Goal: Task Accomplishment & Management: Complete application form

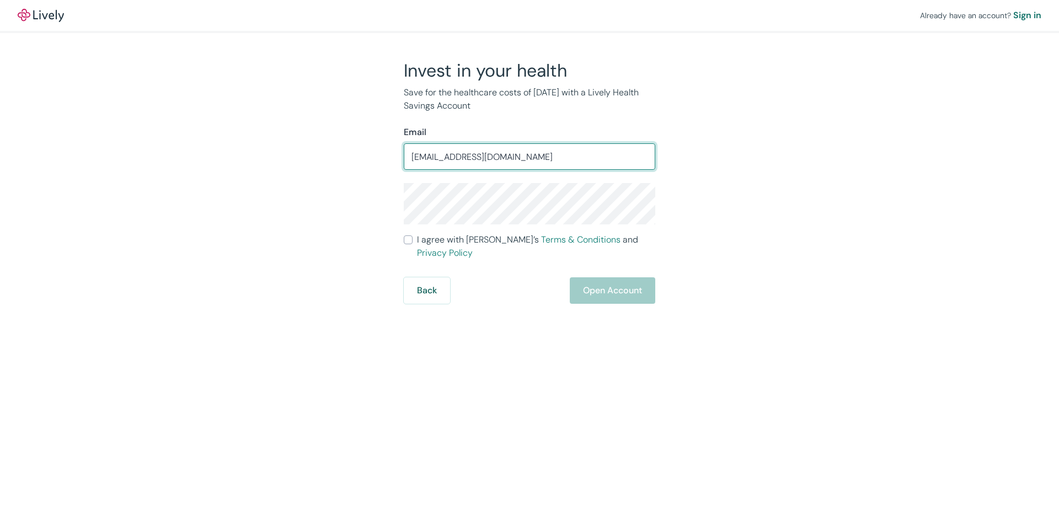
type input "[EMAIL_ADDRESS][DOMAIN_NAME]"
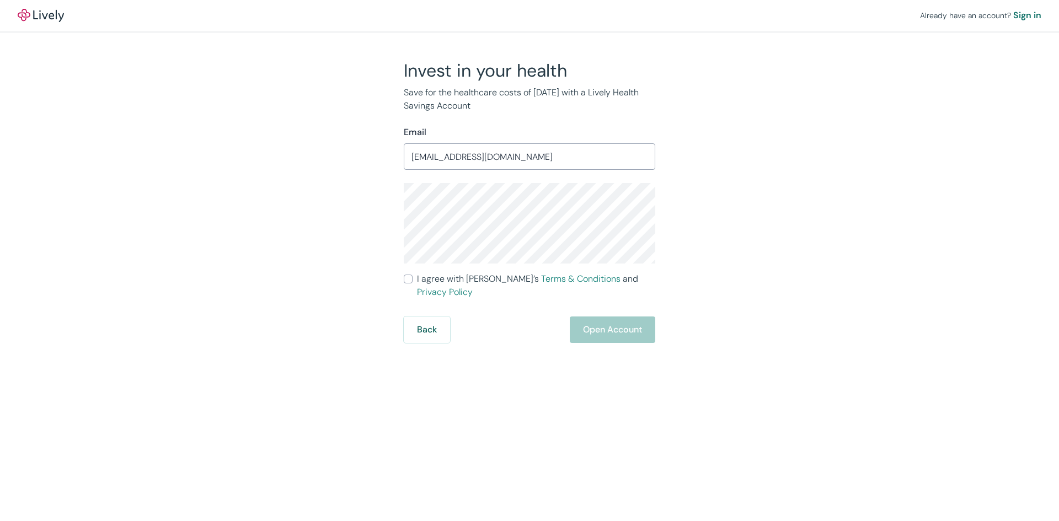
click at [822, 324] on div "Already have an account? Sign in Invest in your health Save for the healthcare …" at bounding box center [529, 171] width 1059 height 343
click at [406, 283] on input "I agree with Lively’s Terms & Conditions and Privacy Policy" at bounding box center [408, 279] width 9 height 9
checkbox input "true"
click at [610, 318] on button "Open Account" at bounding box center [613, 330] width 86 height 26
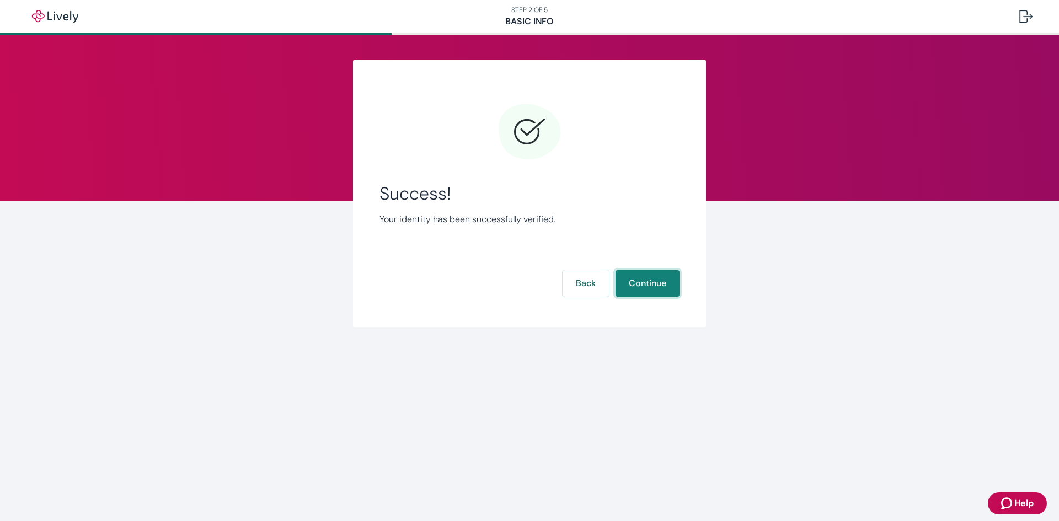
click at [638, 283] on button "Continue" at bounding box center [648, 283] width 64 height 26
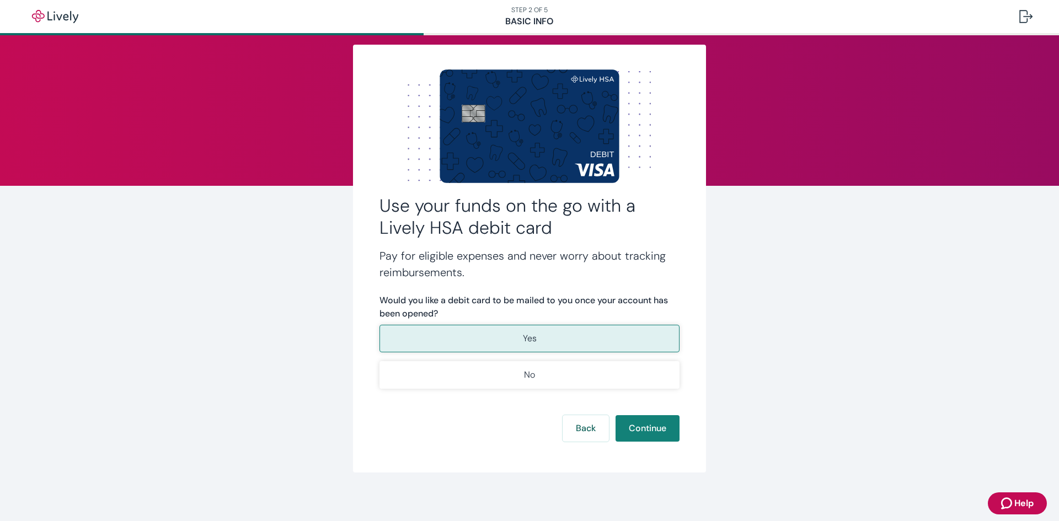
scroll to position [19, 0]
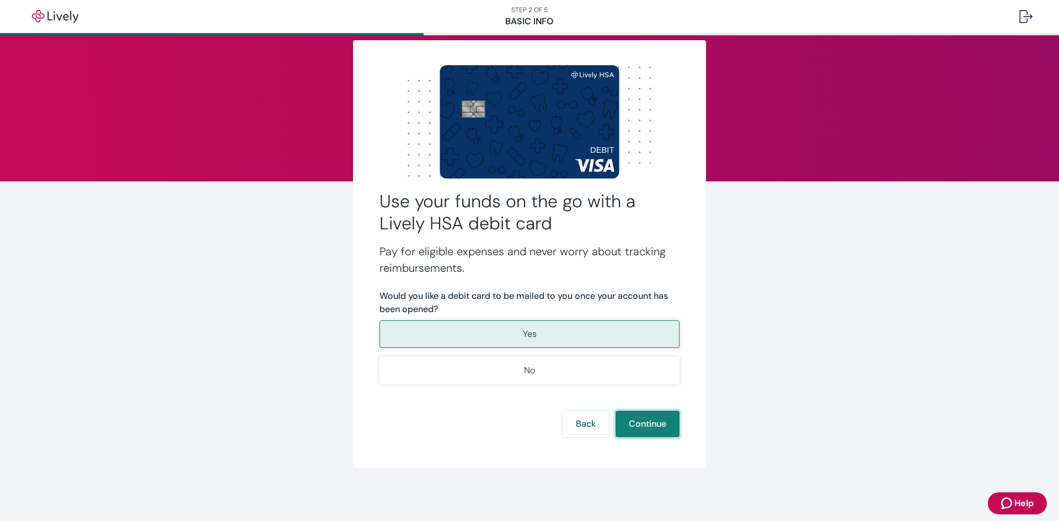
click at [653, 424] on button "Continue" at bounding box center [648, 424] width 64 height 26
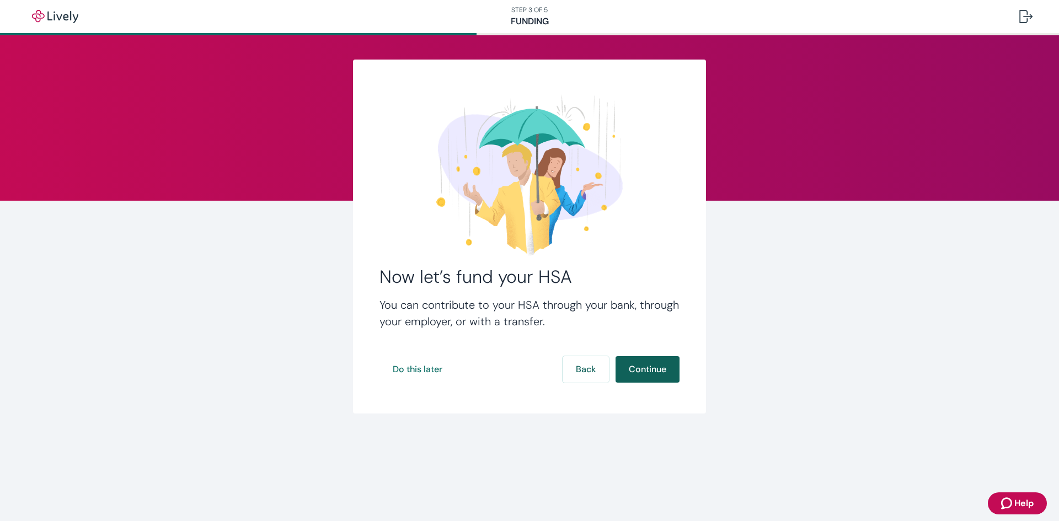
click at [662, 365] on button "Continue" at bounding box center [648, 369] width 64 height 26
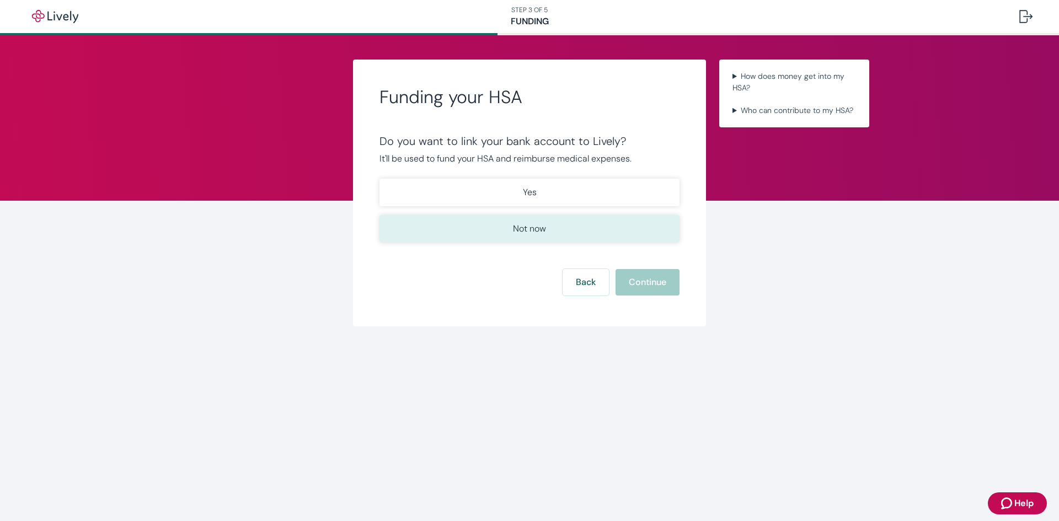
click at [528, 235] on p "Not now" at bounding box center [529, 228] width 33 height 13
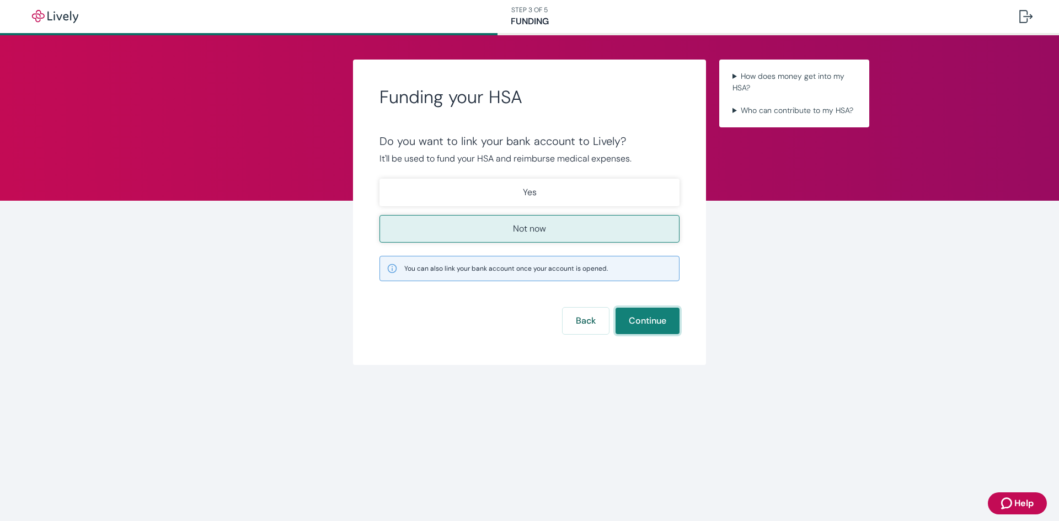
click at [647, 326] on button "Continue" at bounding box center [648, 321] width 64 height 26
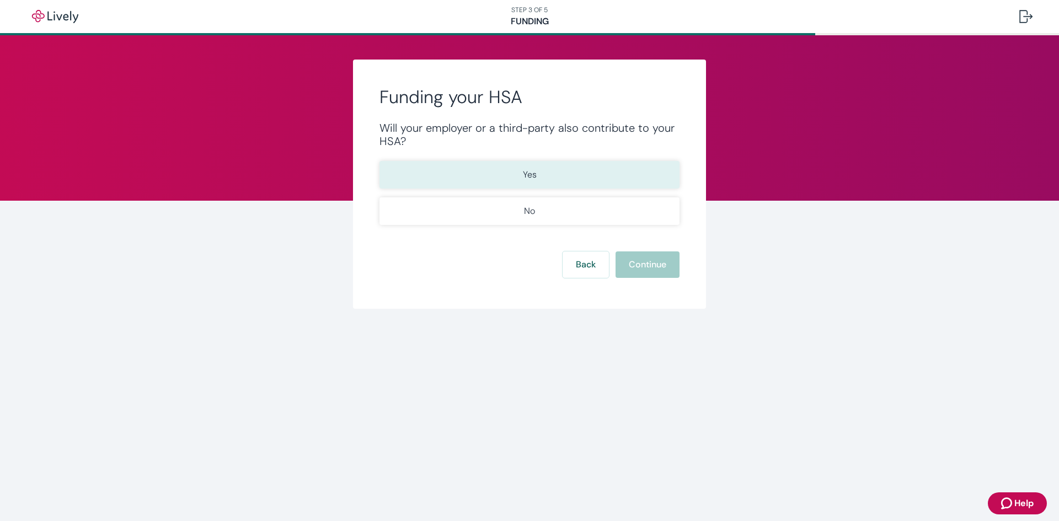
click at [539, 168] on button "Yes" at bounding box center [530, 175] width 300 height 28
click at [645, 265] on button "Continue" at bounding box center [648, 265] width 64 height 26
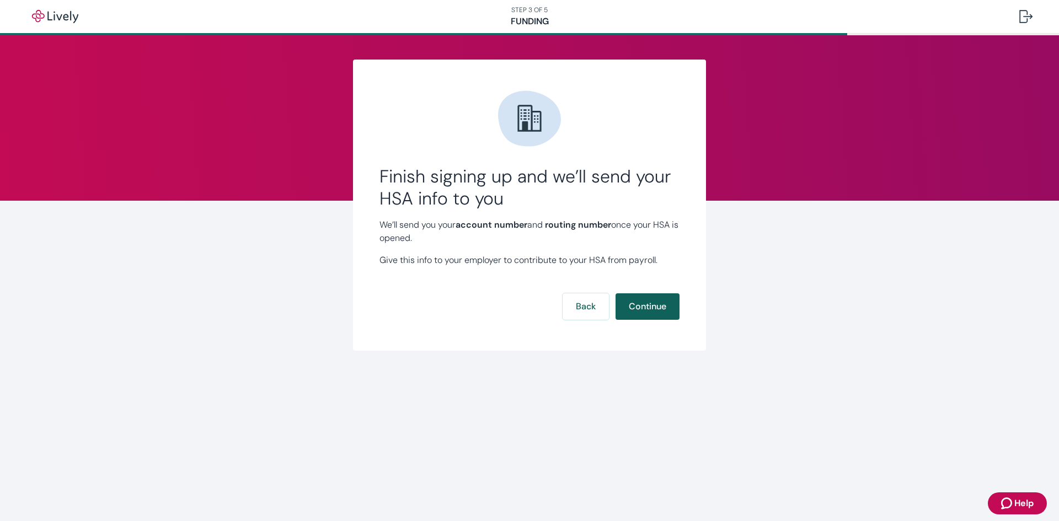
click at [656, 305] on button "Continue" at bounding box center [648, 307] width 64 height 26
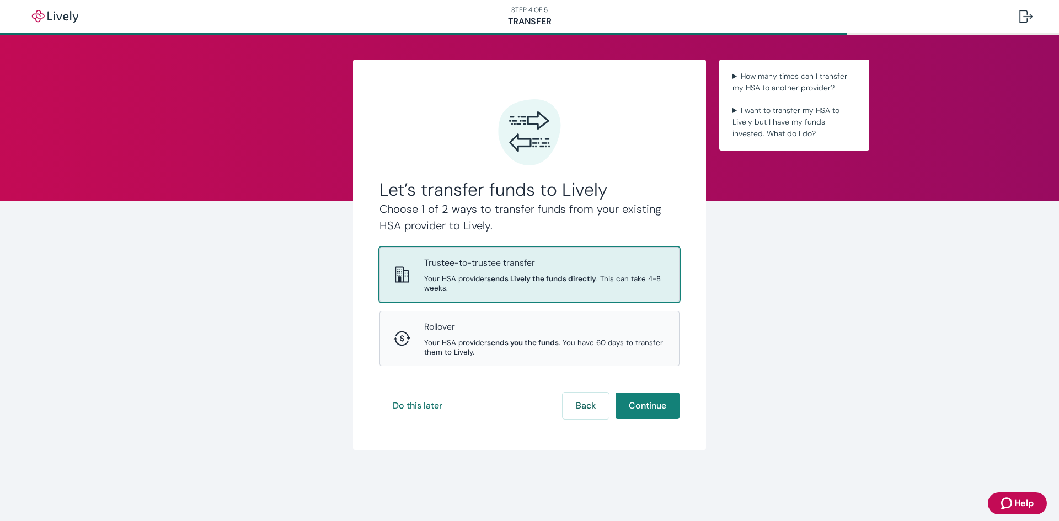
click at [520, 269] on p "Trustee-to-trustee transfer" at bounding box center [545, 263] width 242 height 13
click at [653, 405] on button "Continue" at bounding box center [648, 406] width 64 height 26
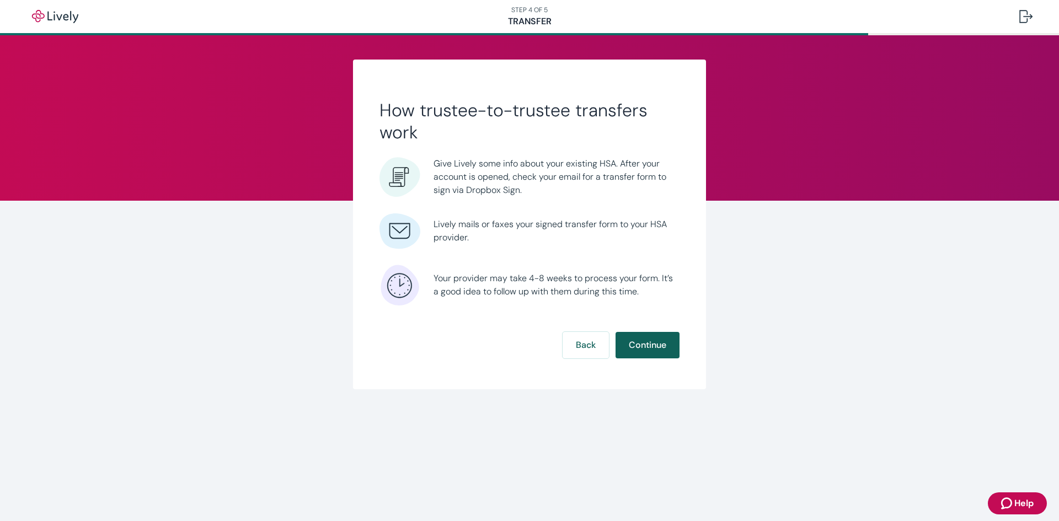
click at [644, 343] on button "Continue" at bounding box center [648, 345] width 64 height 26
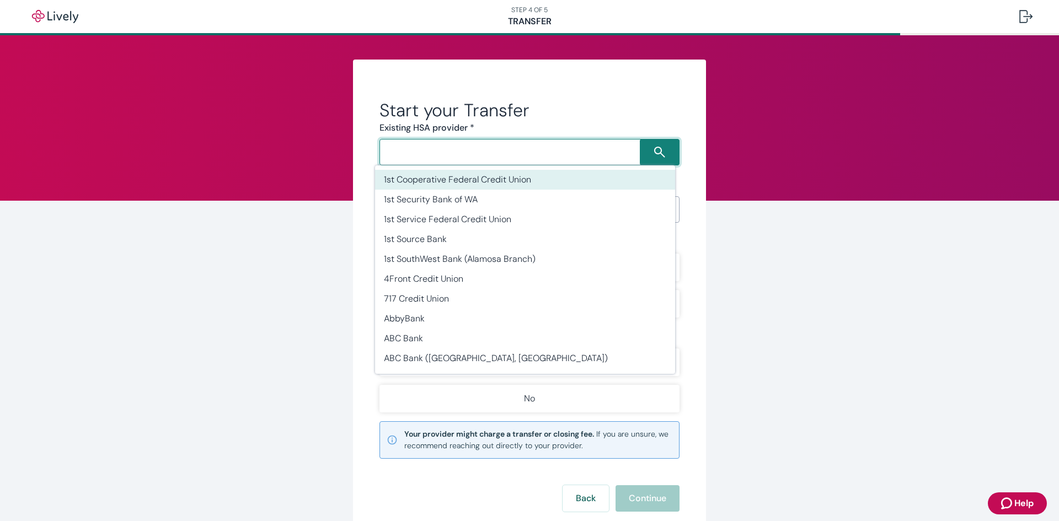
click at [428, 156] on input "Search input" at bounding box center [511, 152] width 257 height 15
type input "F"
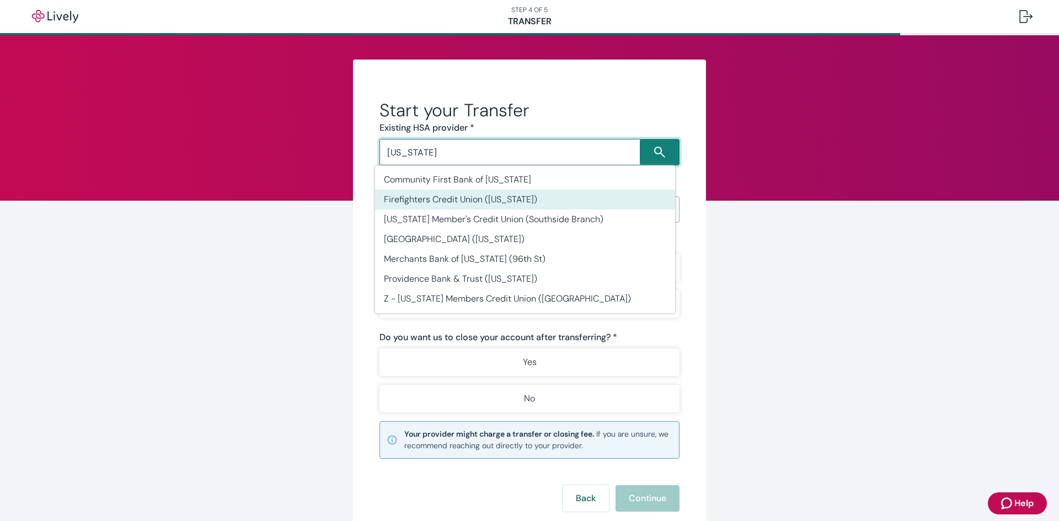
click at [470, 198] on li "Firefighters Credit Union (Indiana)" at bounding box center [525, 200] width 300 height 20
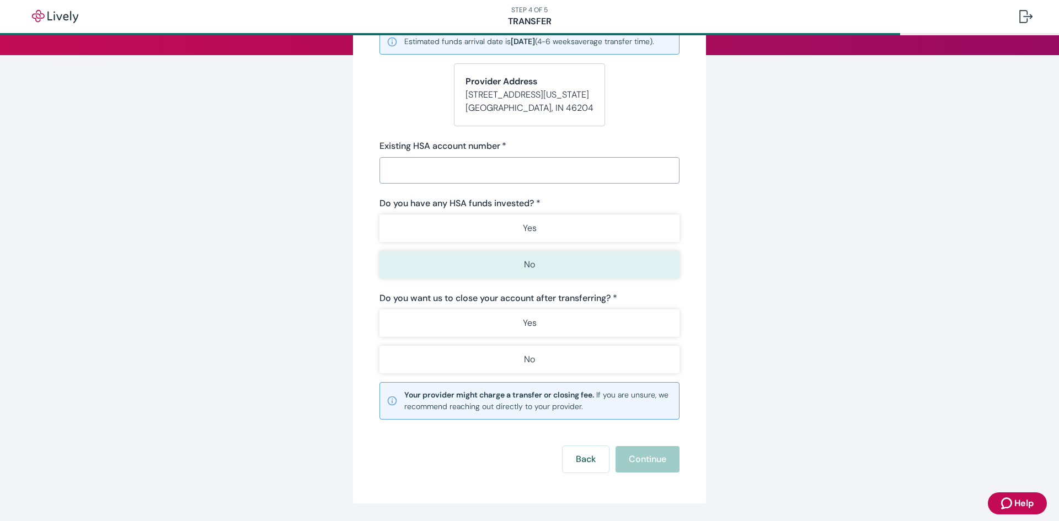
scroll to position [166, 0]
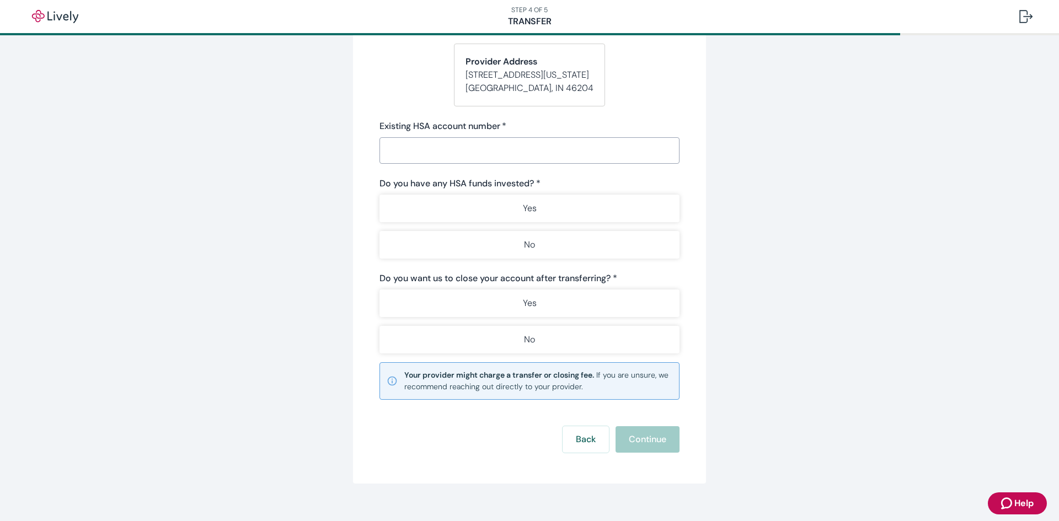
type input "Firefighters Credit Union (Indiana)"
click at [412, 162] on input "Existing HSA account number   *" at bounding box center [530, 151] width 300 height 22
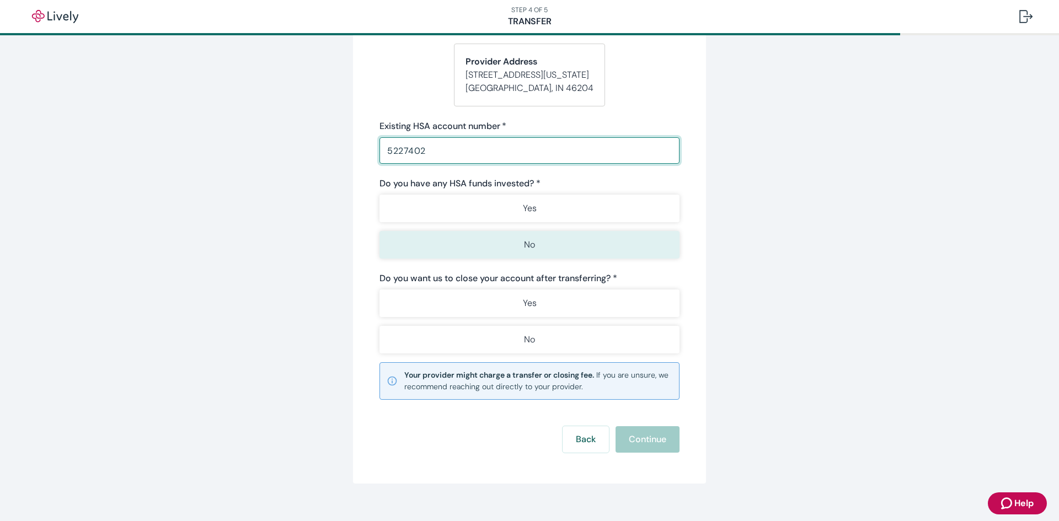
type input "5227402"
click at [524, 252] on p "No" at bounding box center [529, 244] width 11 height 13
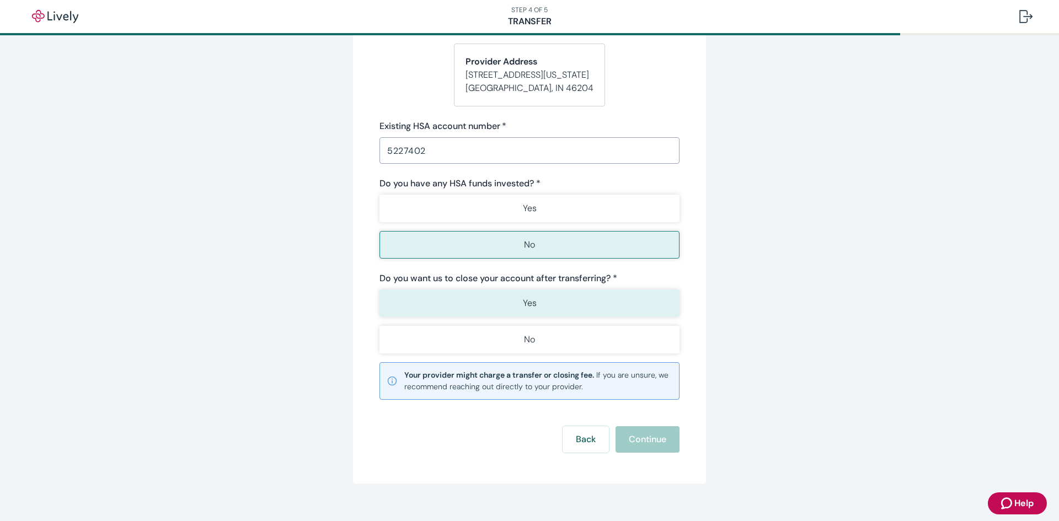
click at [539, 313] on button "Yes" at bounding box center [530, 304] width 300 height 28
click at [644, 450] on button "Continue" at bounding box center [648, 440] width 64 height 26
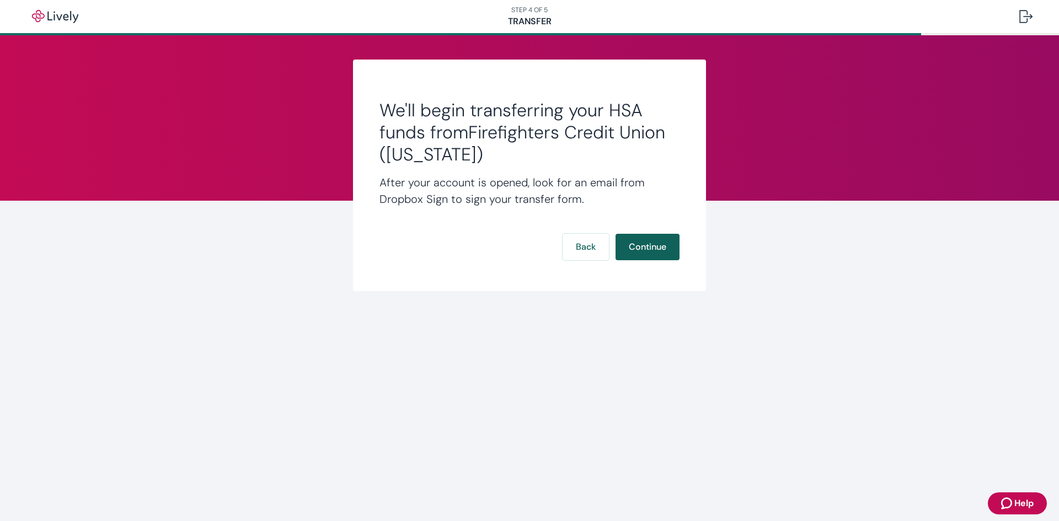
click at [657, 251] on button "Continue" at bounding box center [648, 247] width 64 height 26
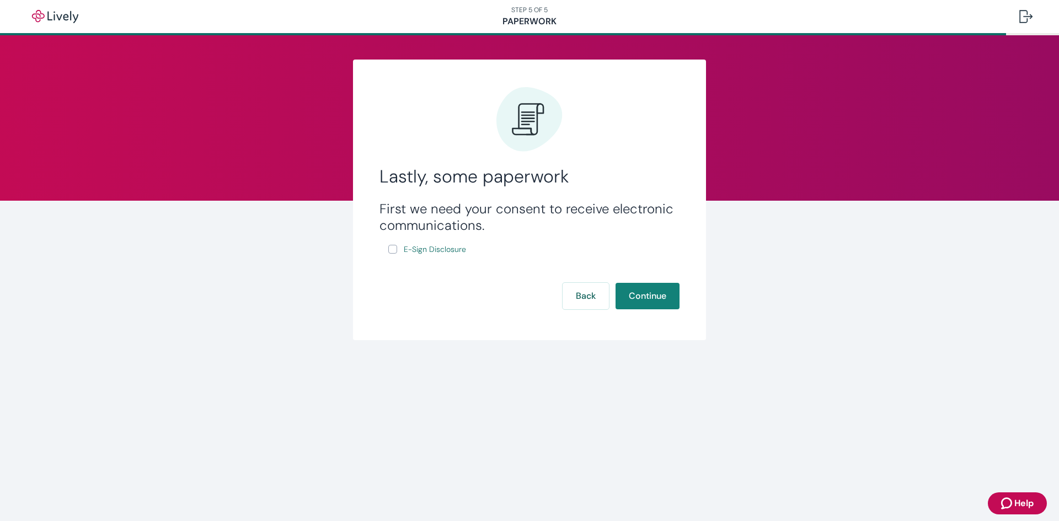
click at [391, 245] on input "E-Sign Disclosure" at bounding box center [392, 249] width 9 height 9
checkbox input "true"
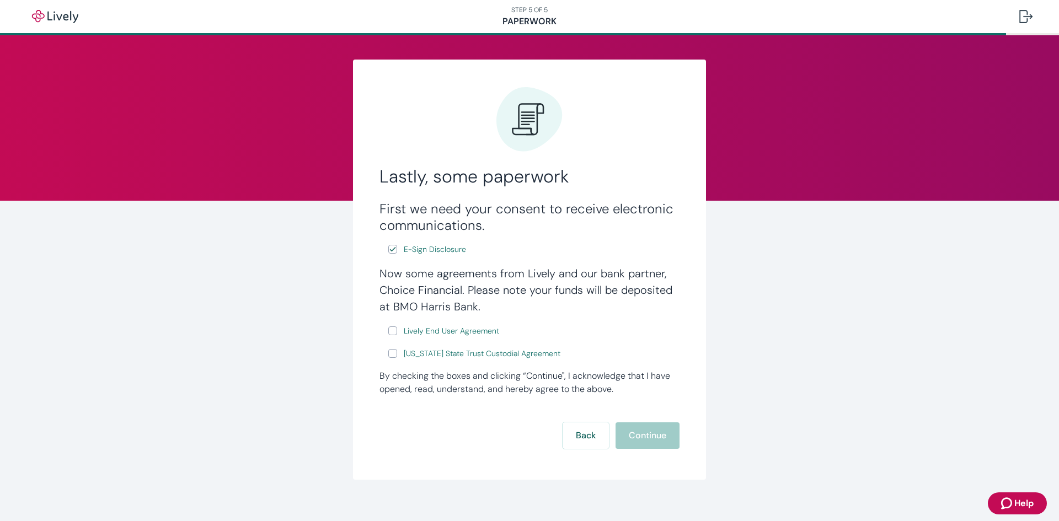
click at [390, 329] on input "Lively End User Agreement" at bounding box center [392, 331] width 9 height 9
checkbox input "true"
click at [390, 349] on input "Wyoming State Trust Custodial Agreement" at bounding box center [392, 353] width 9 height 9
checkbox input "true"
click at [642, 435] on button "Continue" at bounding box center [648, 436] width 64 height 26
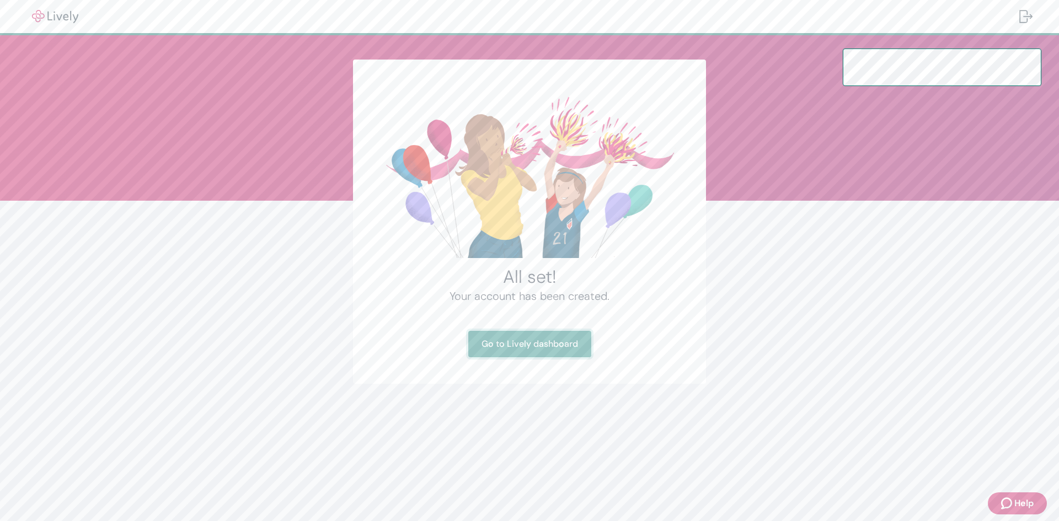
click at [522, 339] on link "Go to Lively dashboard" at bounding box center [529, 344] width 123 height 26
